Goal: Information Seeking & Learning: Learn about a topic

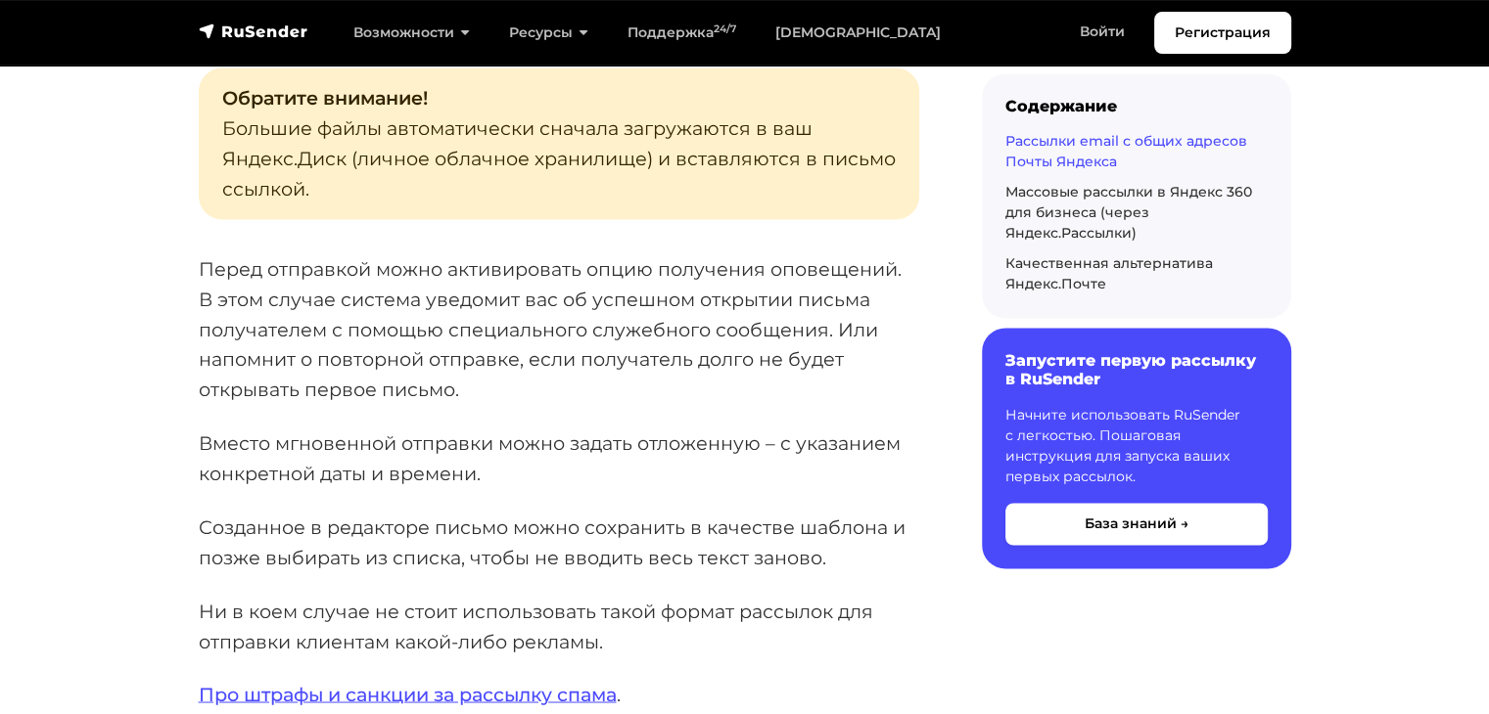
scroll to position [3193, 0]
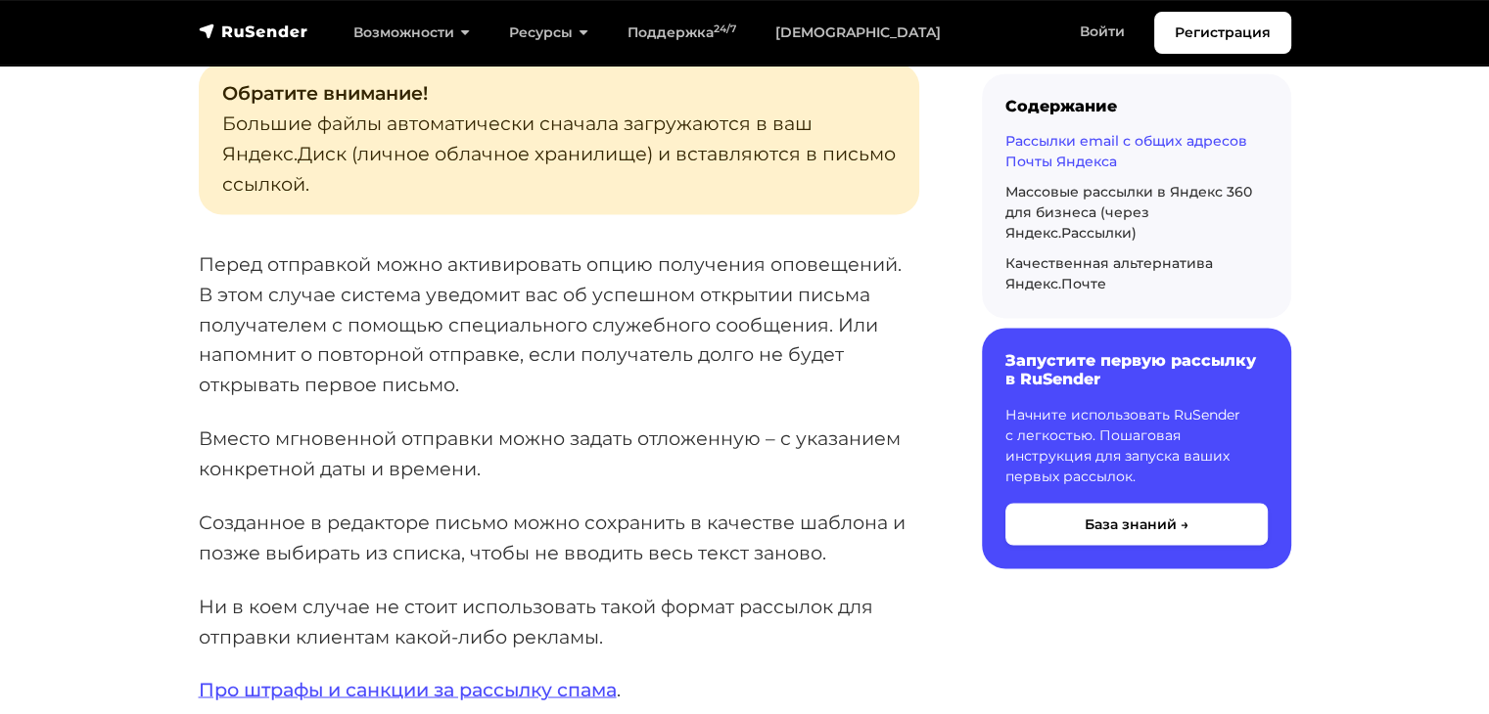
click at [415, 368] on p "Перед отправкой можно активировать опцию получения оповещений. В этом случае си…" at bounding box center [559, 325] width 720 height 151
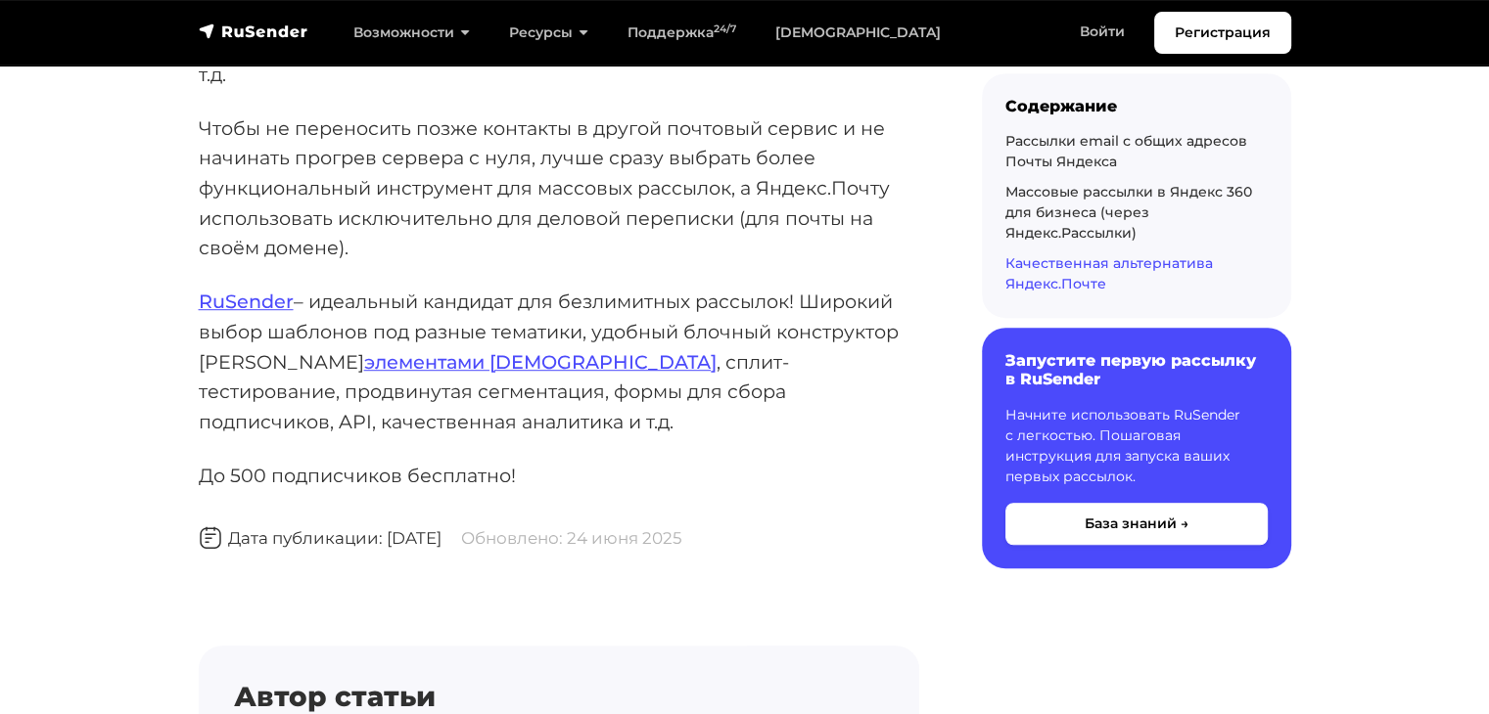
scroll to position [8603, 0]
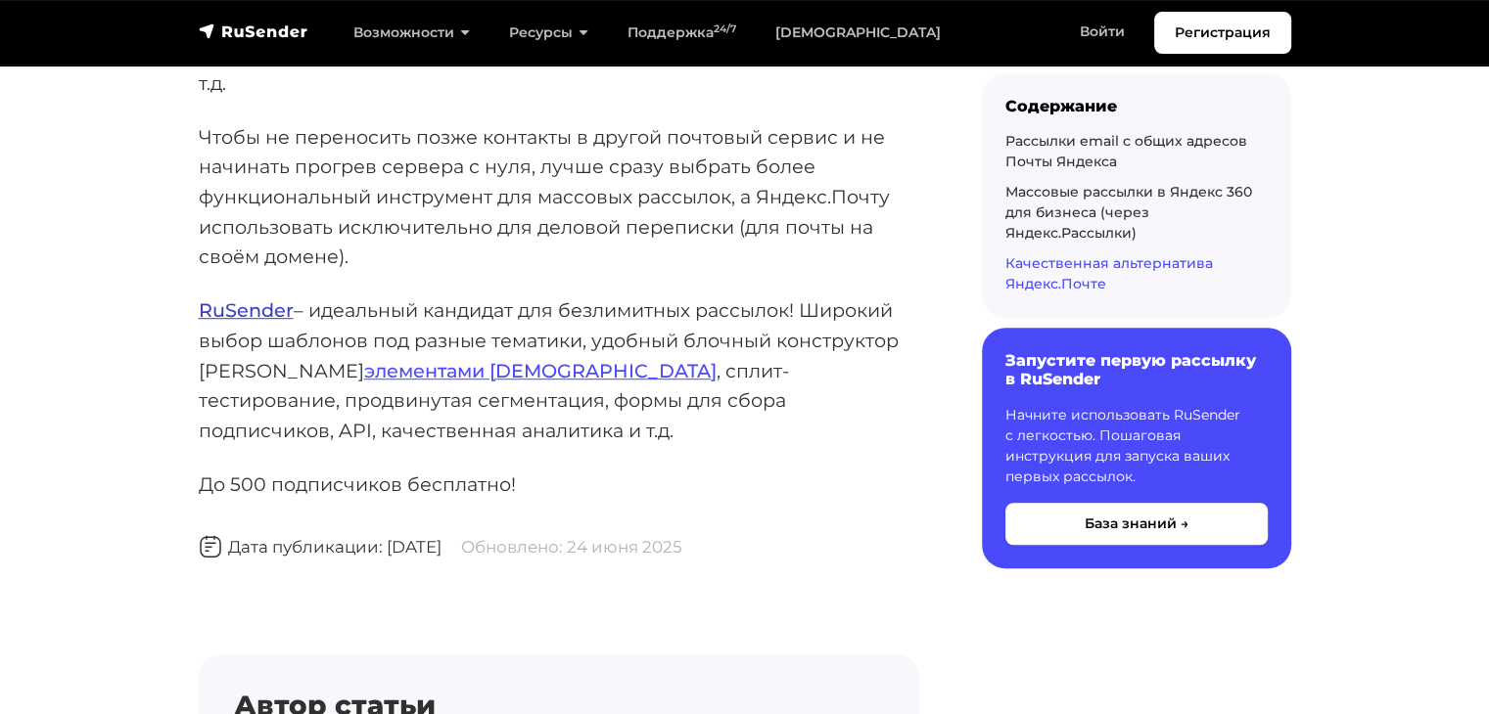
click at [247, 299] on link "RuSender" at bounding box center [246, 310] width 95 height 23
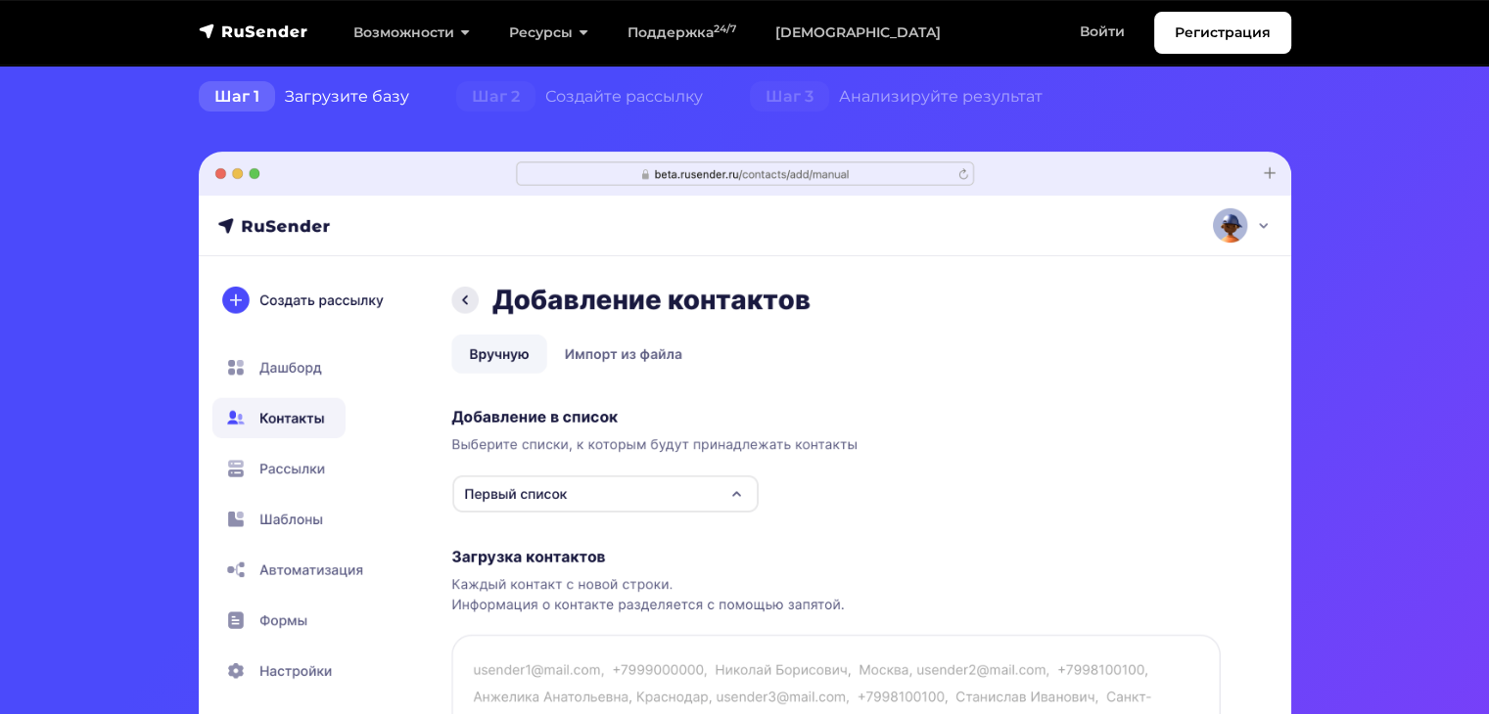
scroll to position [470, 0]
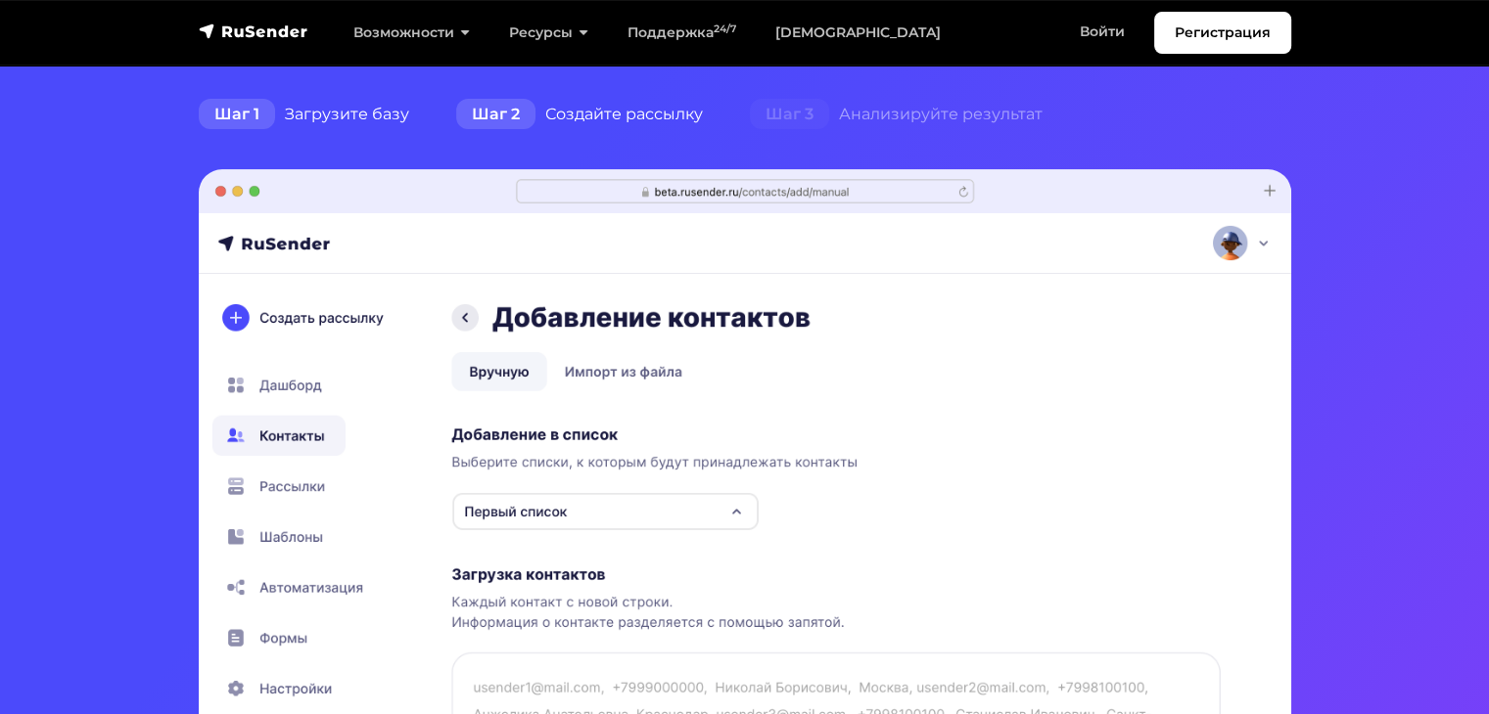
click at [587, 117] on div "Шаг 2 Создайте рассылку" at bounding box center [580, 114] width 294 height 39
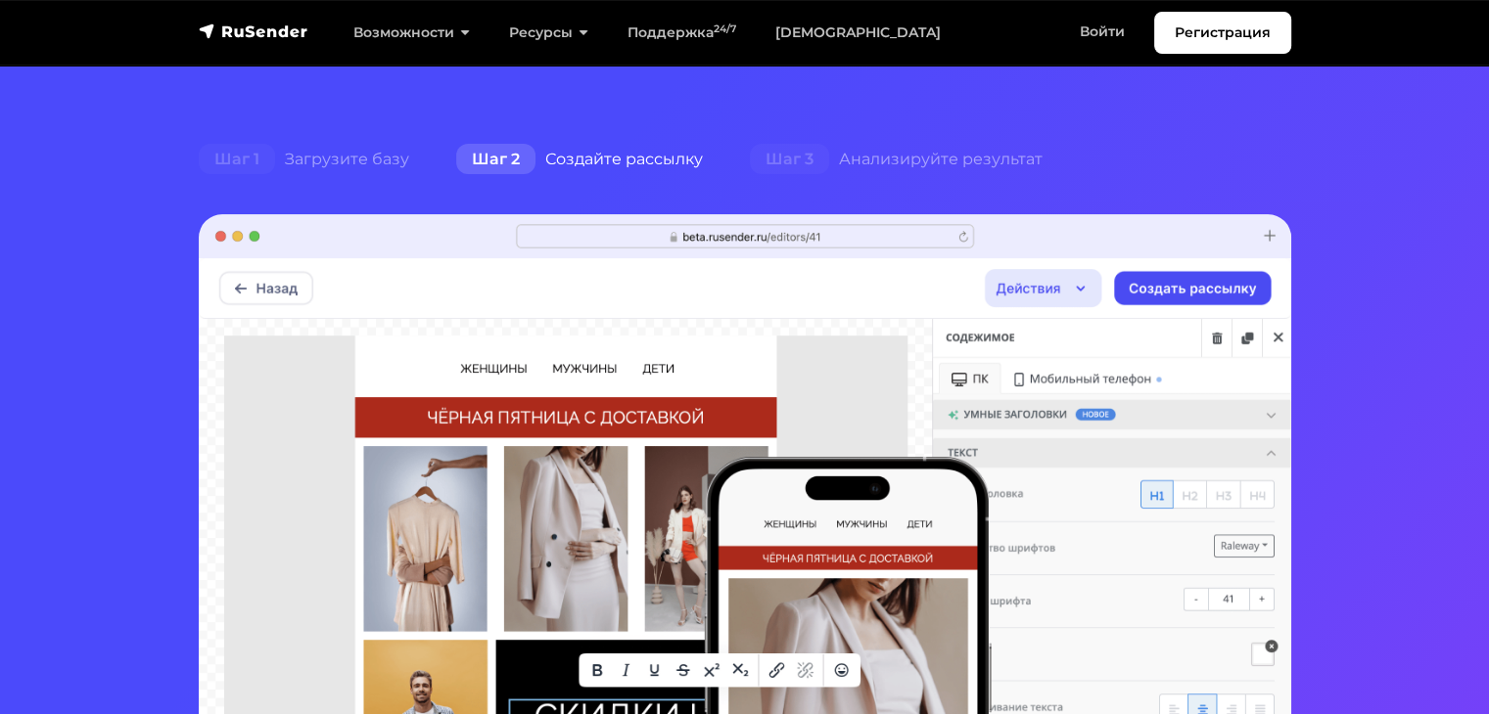
scroll to position [414, 0]
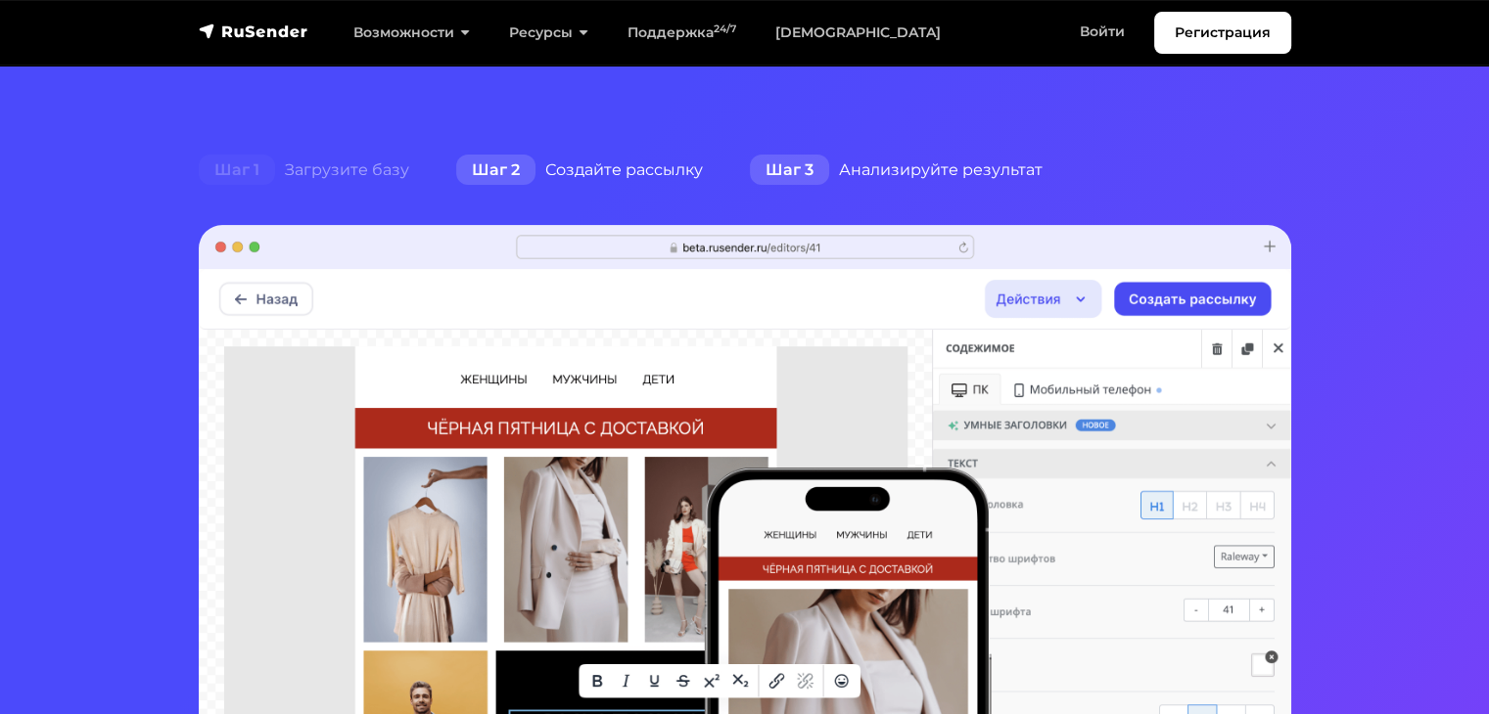
click at [891, 176] on div "Шаг 3 Анализируйте результат" at bounding box center [896, 170] width 340 height 39
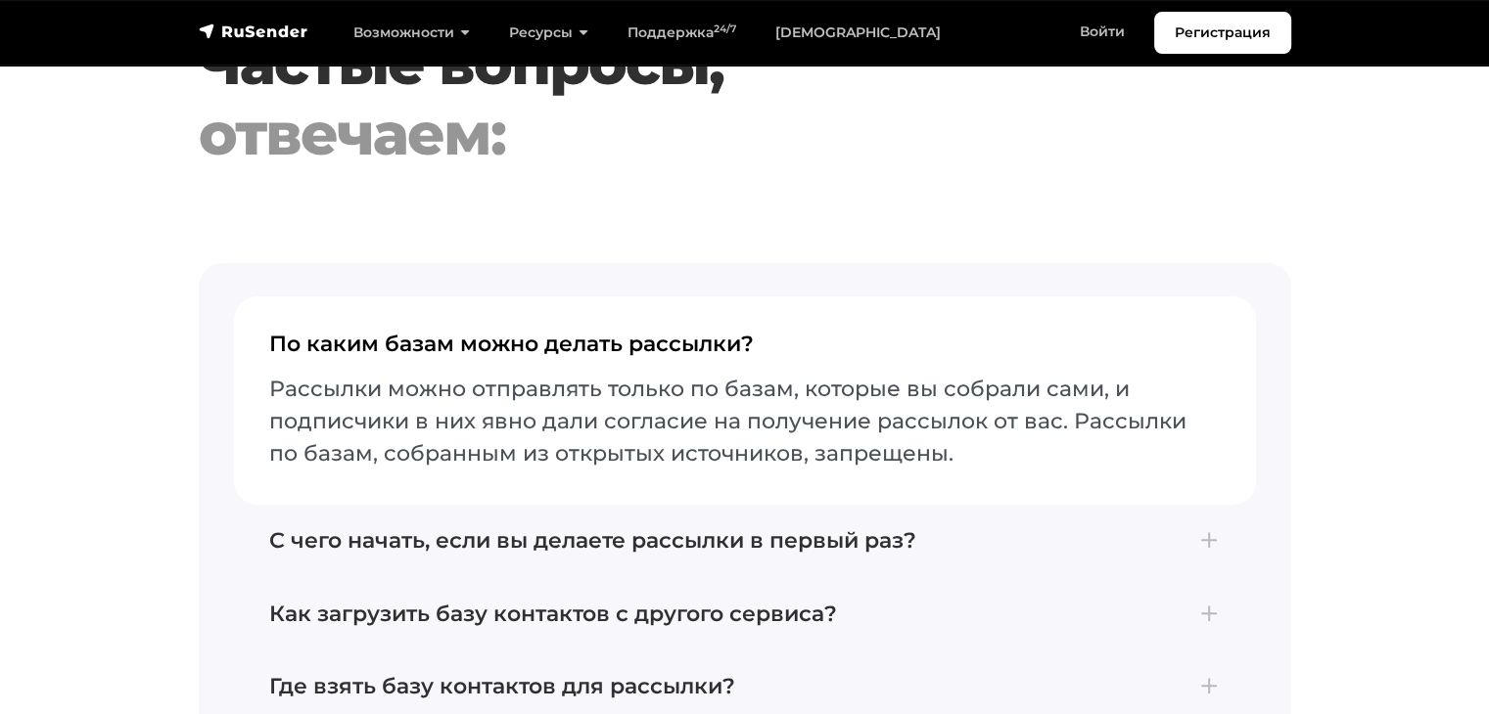
scroll to position [8020, 0]
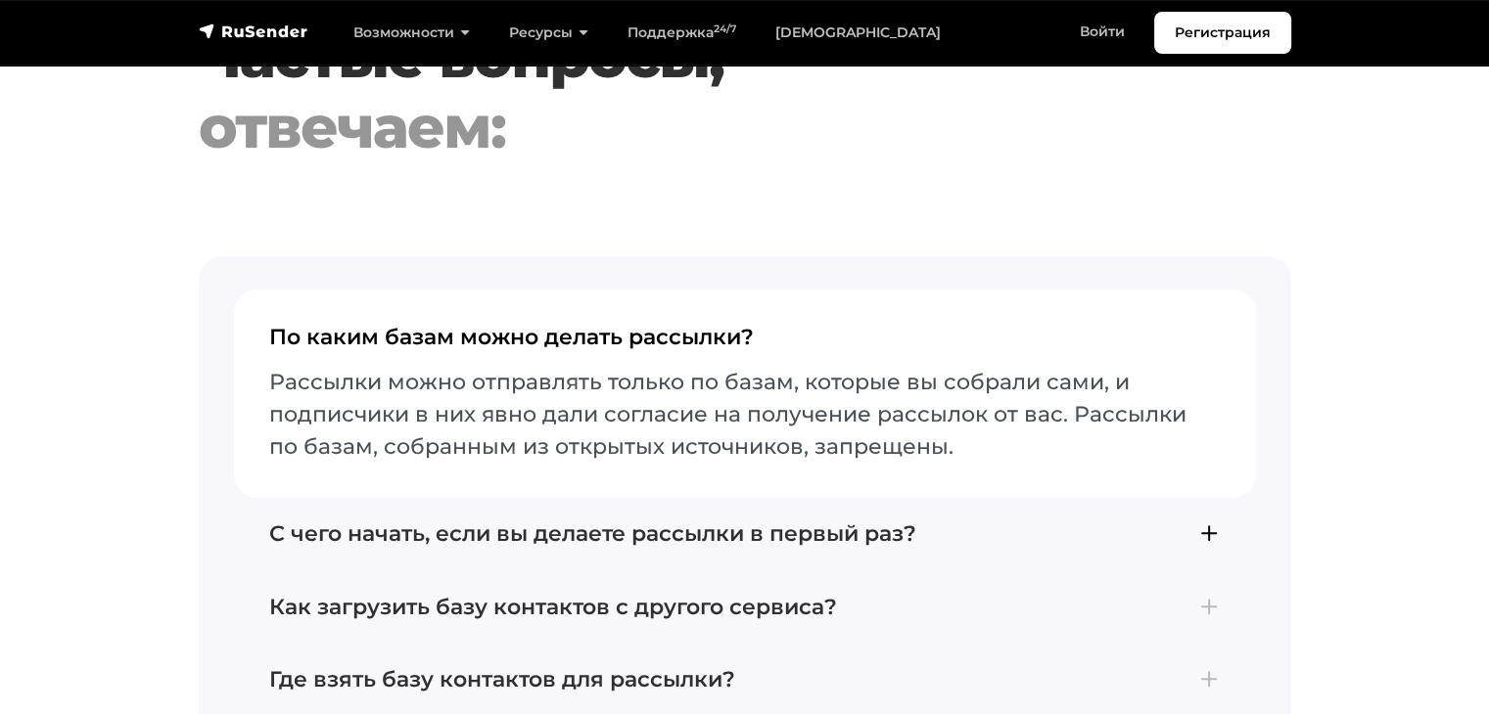
click at [782, 546] on h4 "С чего начать, если вы делаете рассылки в первый раз?" at bounding box center [744, 534] width 951 height 25
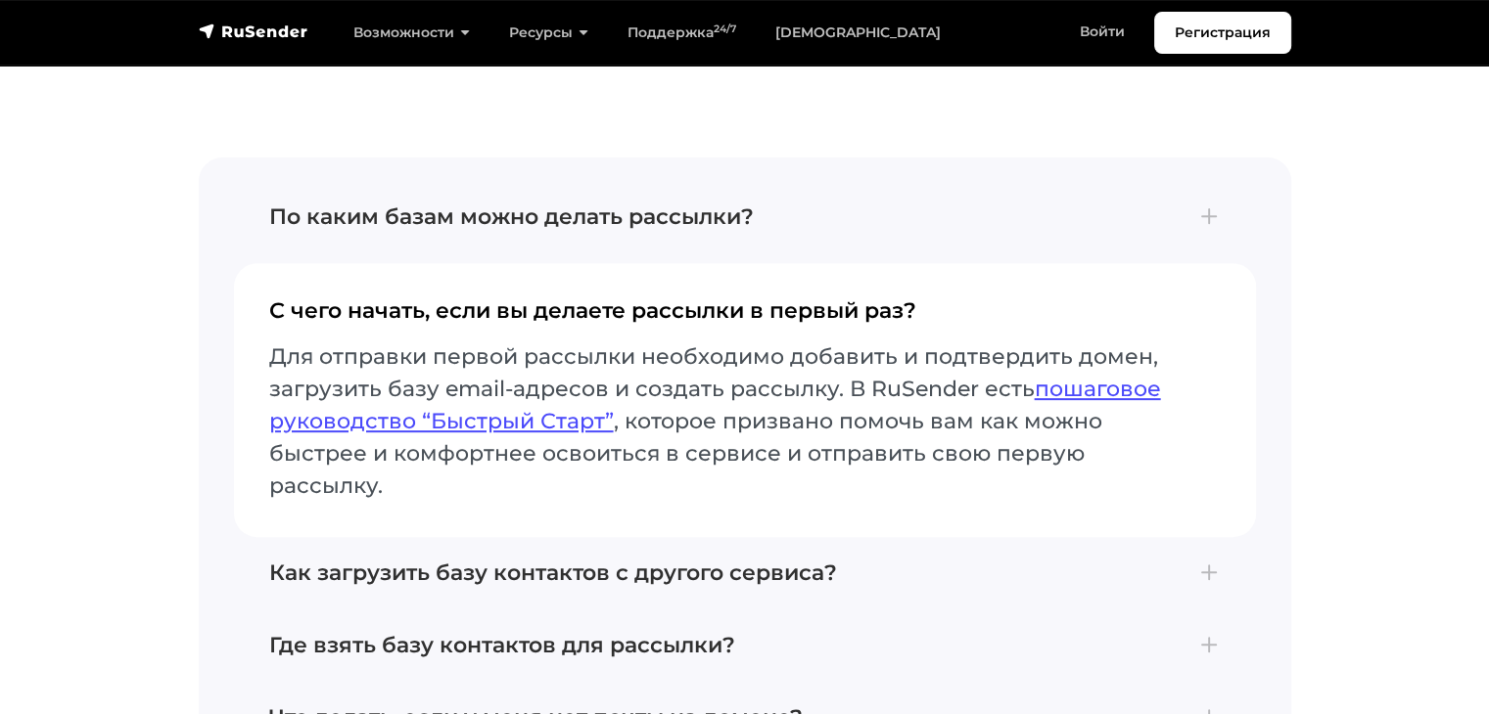
scroll to position [8127, 0]
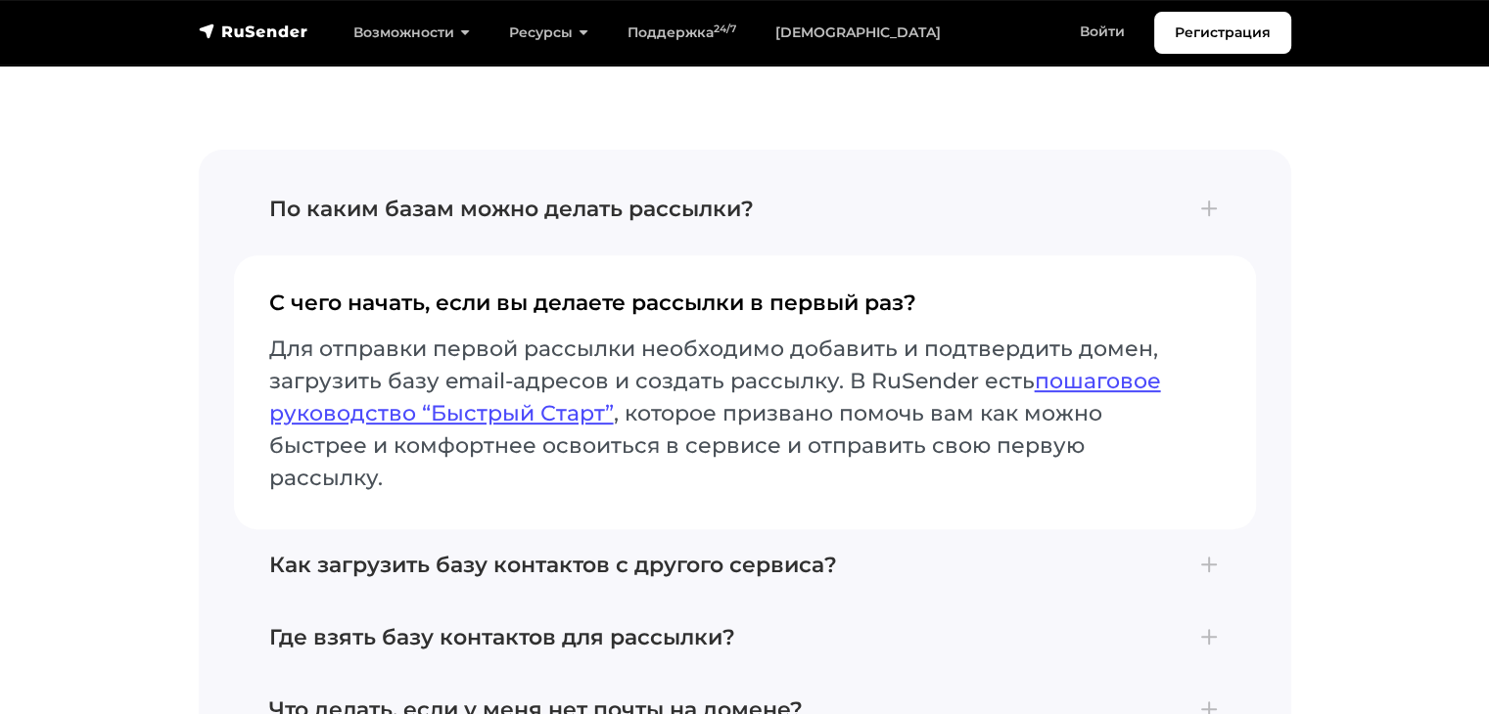
click at [782, 553] on h4 "Как загрузить базу контактов с другого сервиса?" at bounding box center [744, 565] width 951 height 25
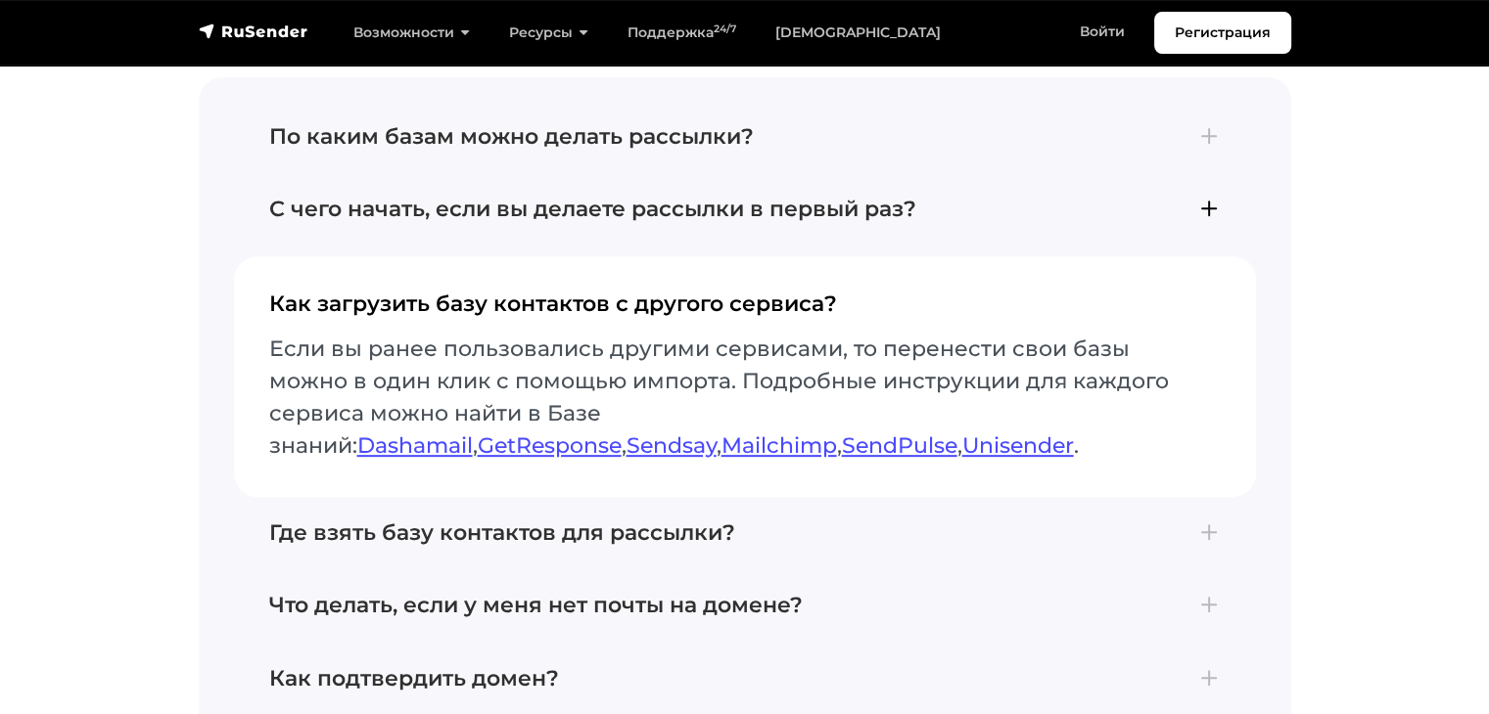
scroll to position [8235, 0]
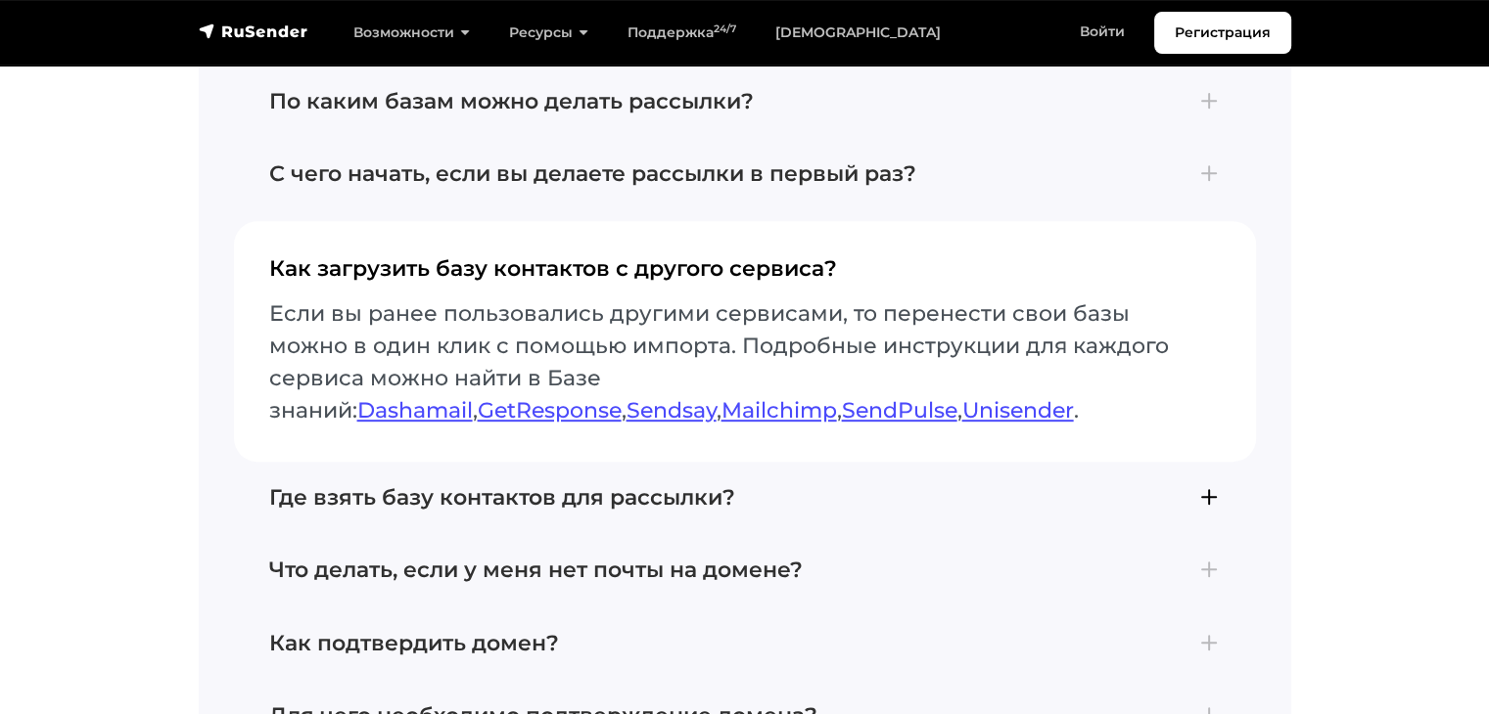
click at [770, 506] on h4 "Где взять базу контактов для рассылки?" at bounding box center [744, 497] width 951 height 25
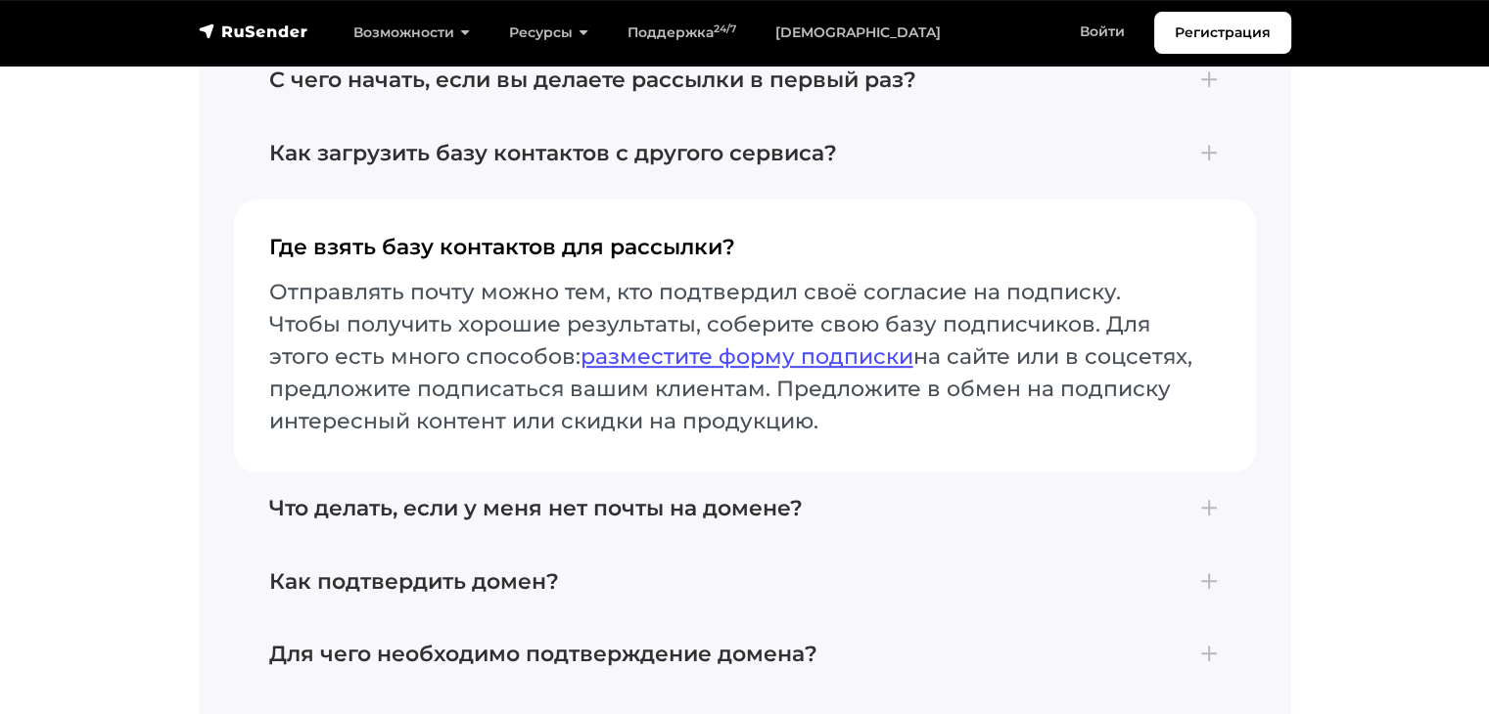
scroll to position [8366, 0]
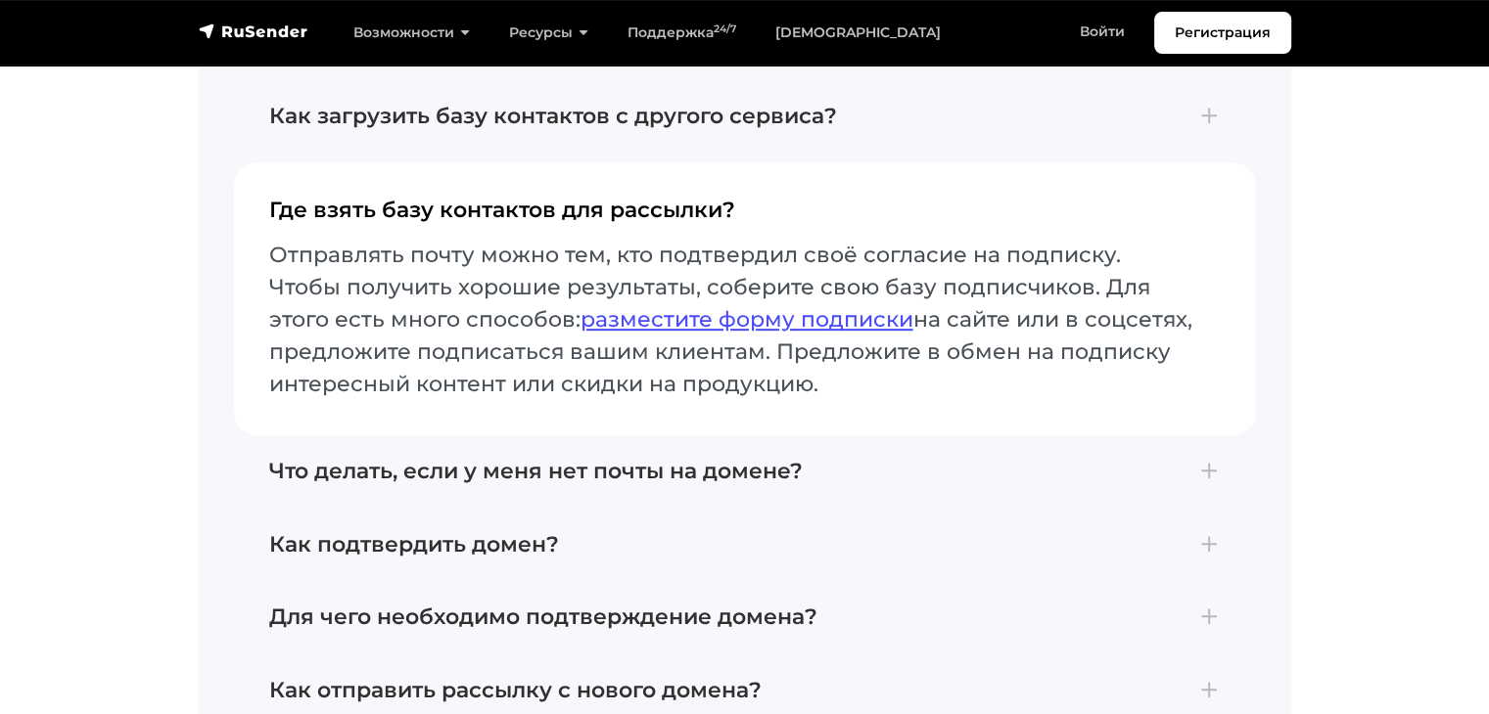
click at [790, 467] on h4 "Что делать, если у меня нет почты на домене?" at bounding box center [744, 471] width 951 height 25
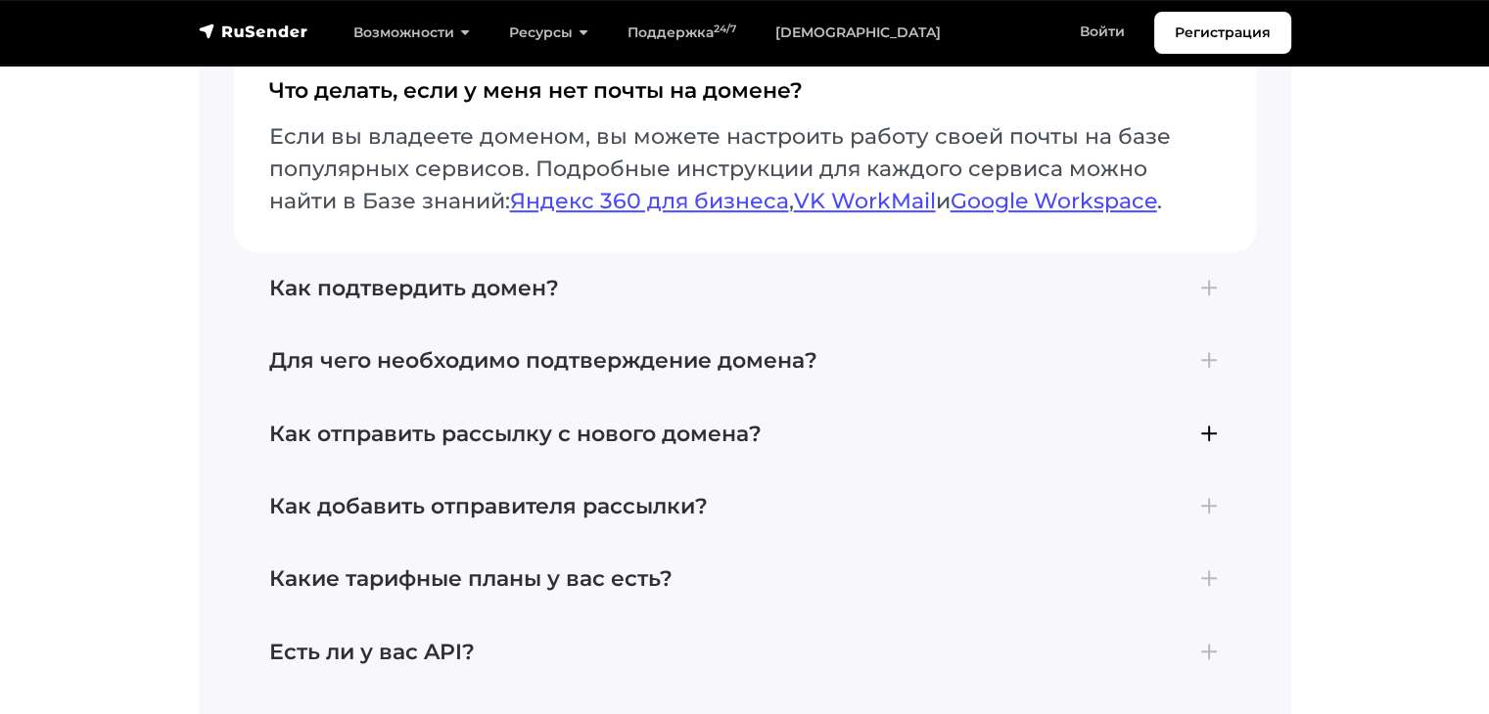
scroll to position [8560, 0]
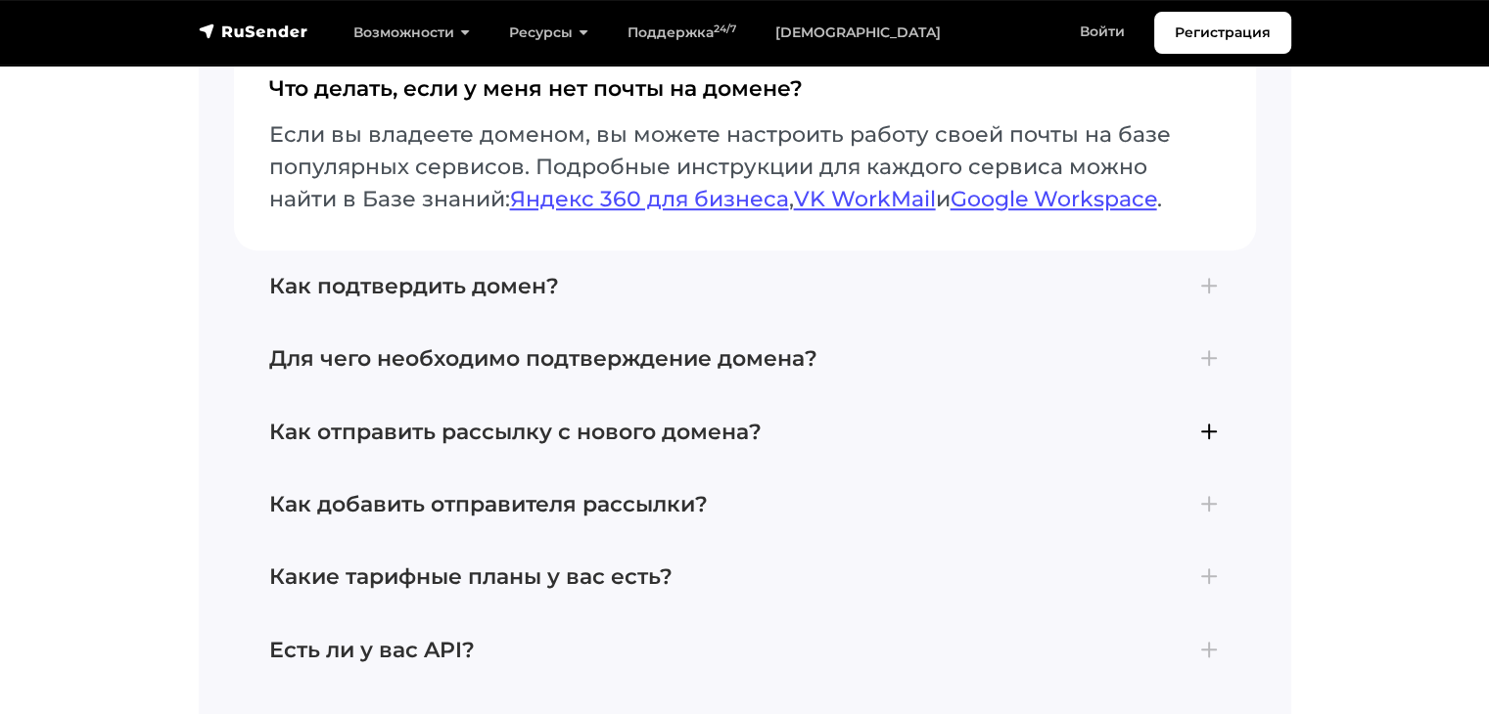
click at [800, 436] on h4 "Как отправить рассылку с нового домена?" at bounding box center [744, 432] width 951 height 25
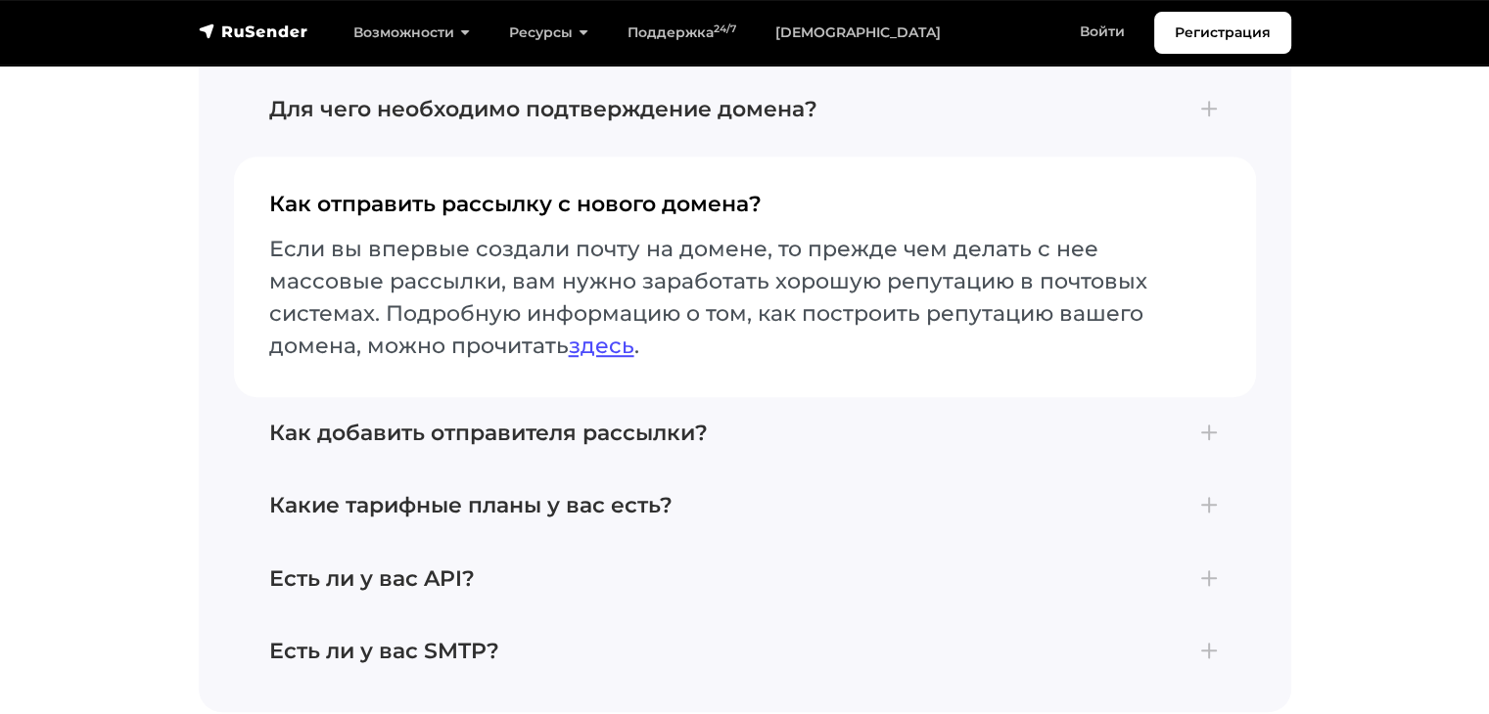
scroll to position [8669, 0]
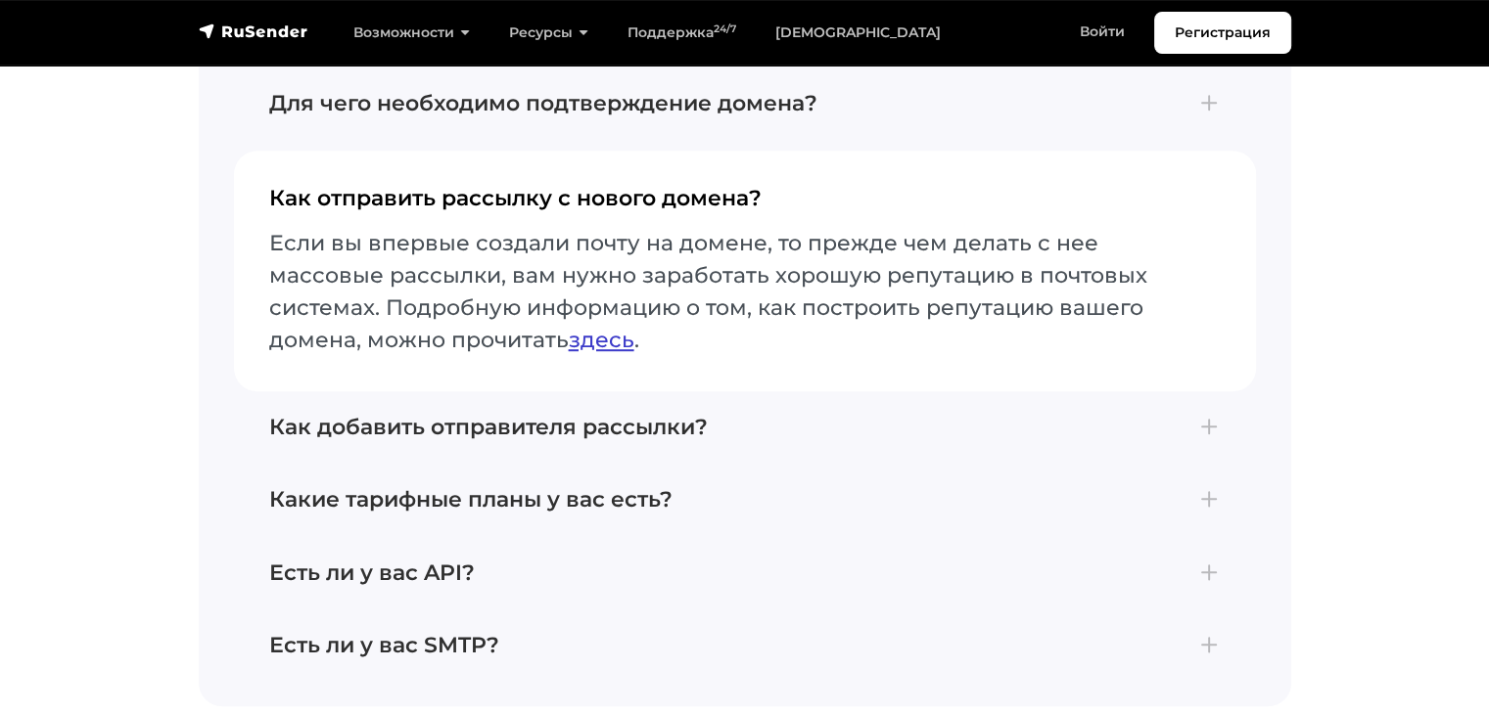
click at [617, 340] on link "здесь" at bounding box center [602, 340] width 66 height 26
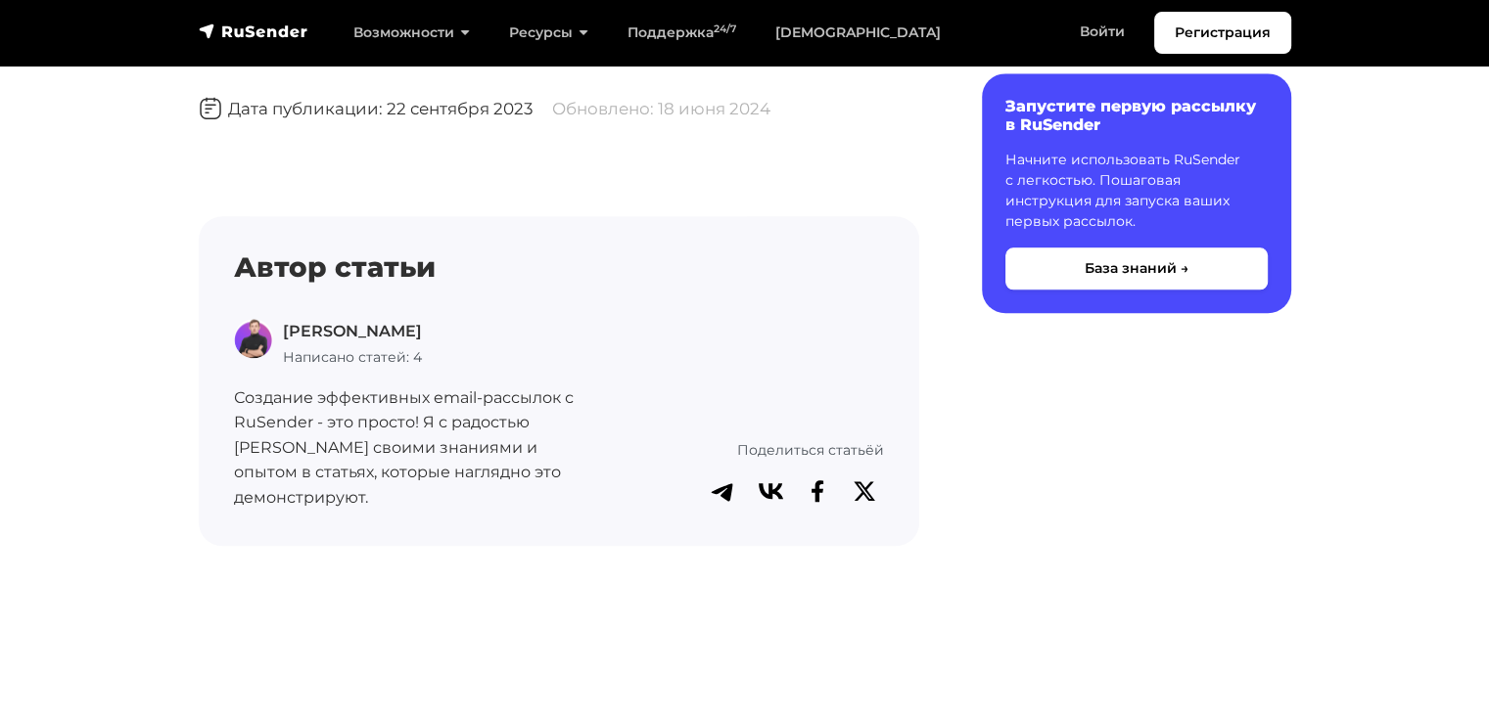
scroll to position [2114, 0]
